Goal: Find specific page/section: Find specific page/section

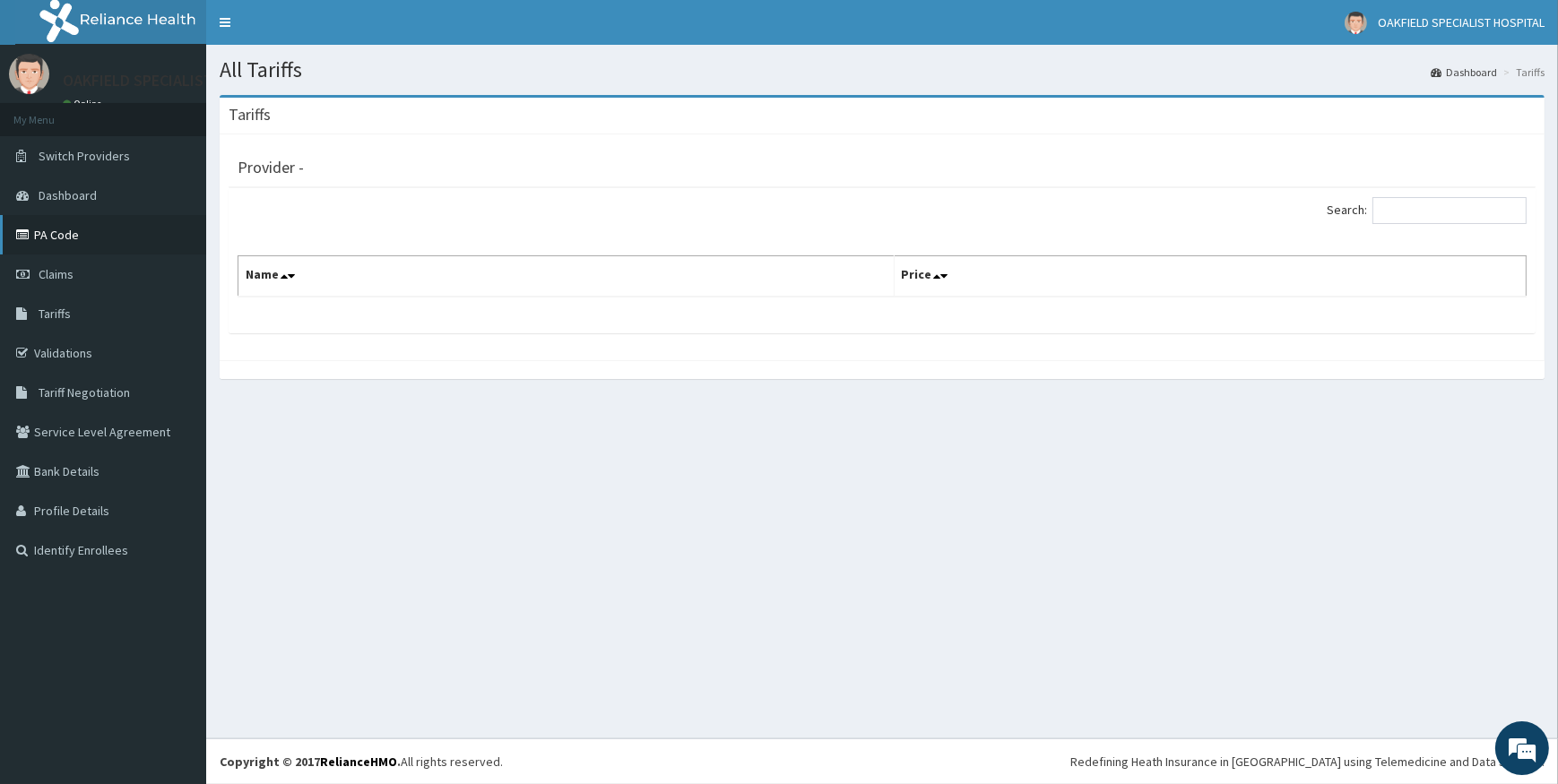
click at [44, 229] on link "PA Code" at bounding box center [102, 235] width 206 height 39
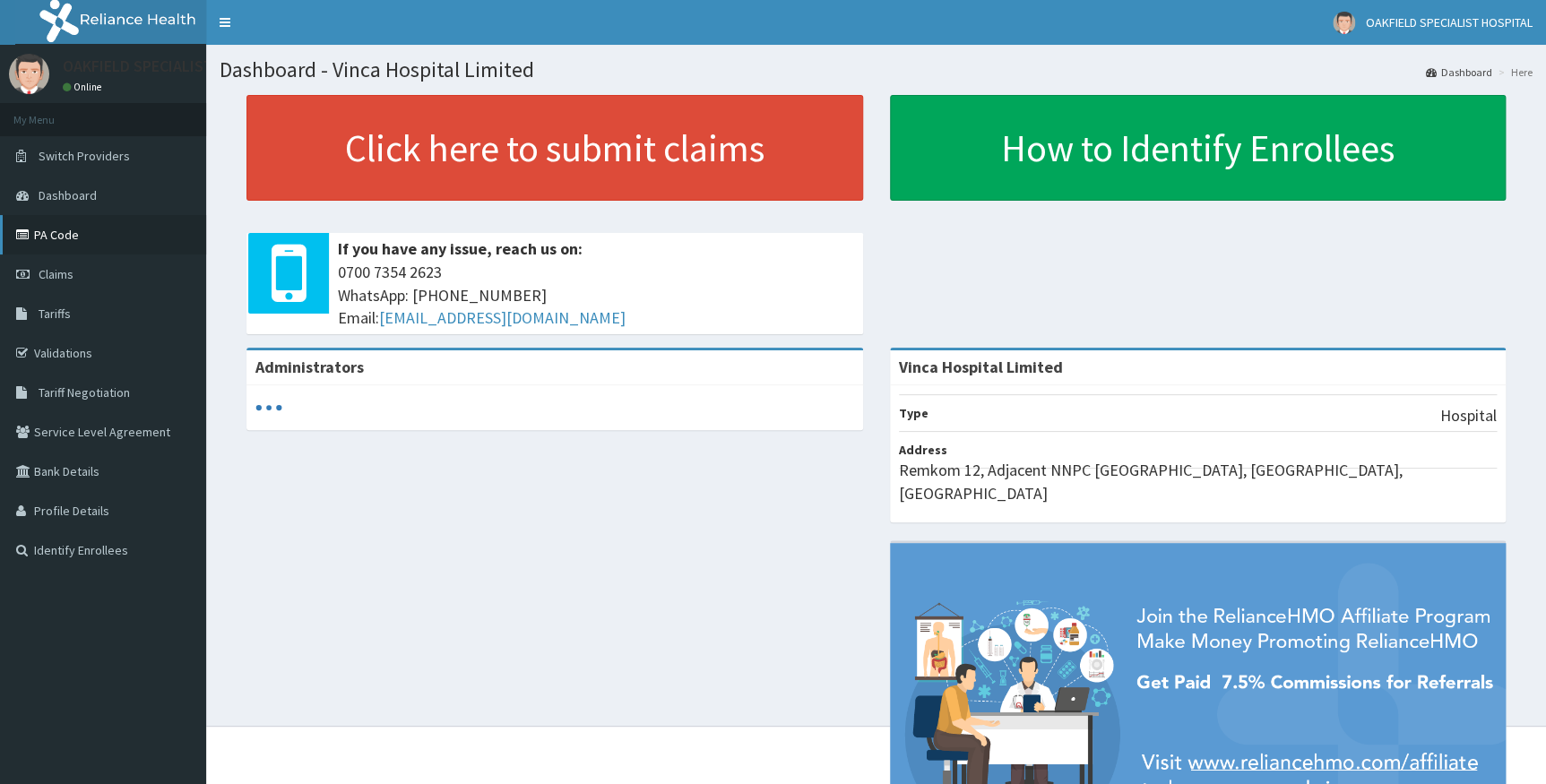
click at [49, 233] on link "PA Code" at bounding box center [103, 235] width 206 height 39
